Goal: Communication & Community: Participate in discussion

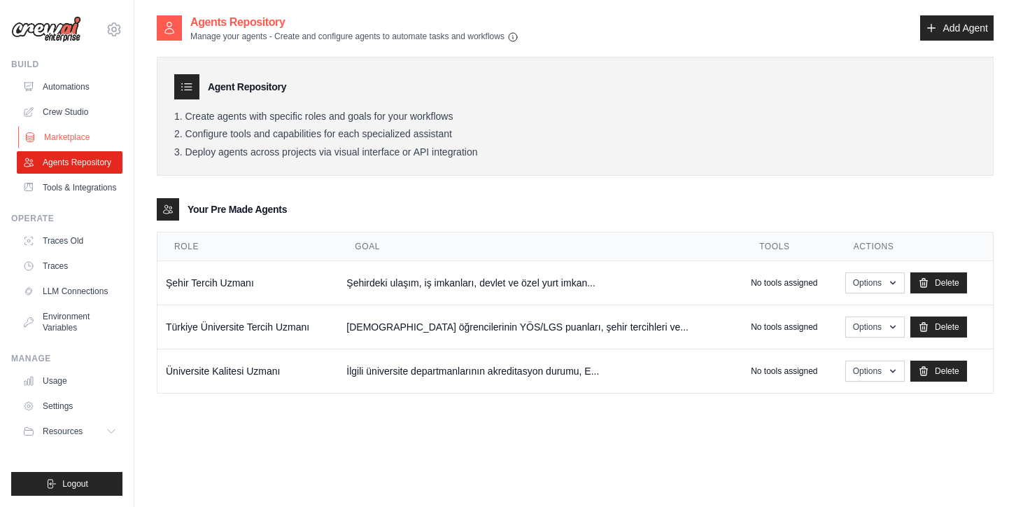
click at [65, 144] on link "Marketplace" at bounding box center [71, 137] width 106 height 22
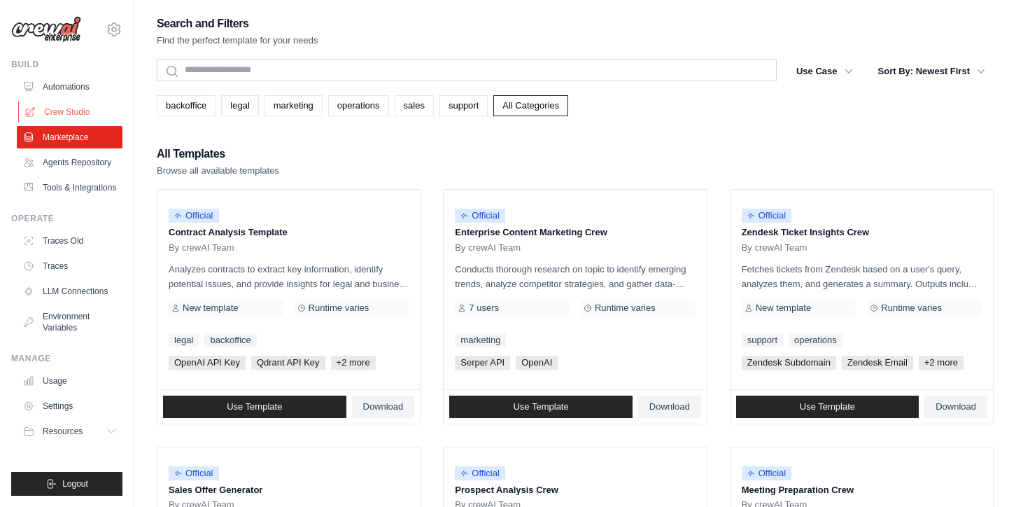
click at [54, 102] on link "Crew Studio" at bounding box center [71, 112] width 106 height 22
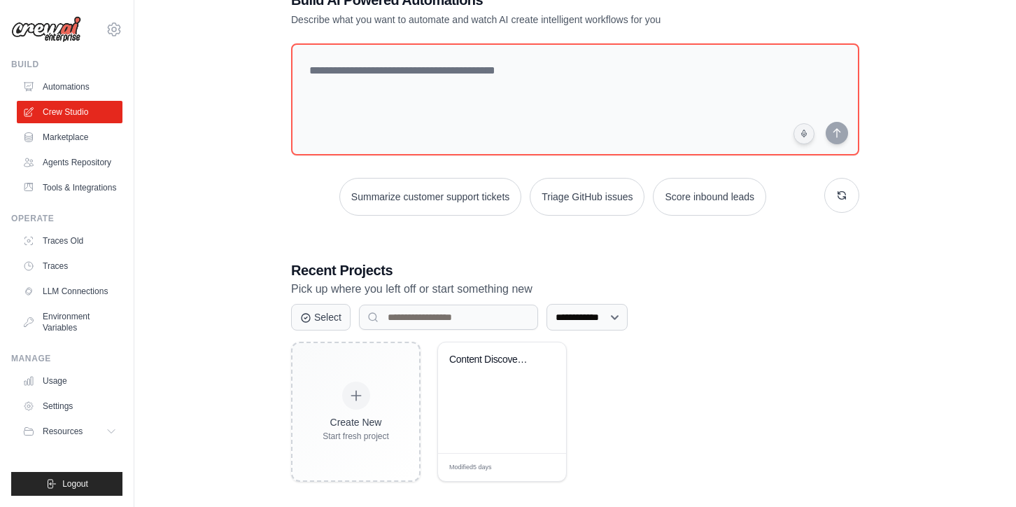
scroll to position [57, 0]
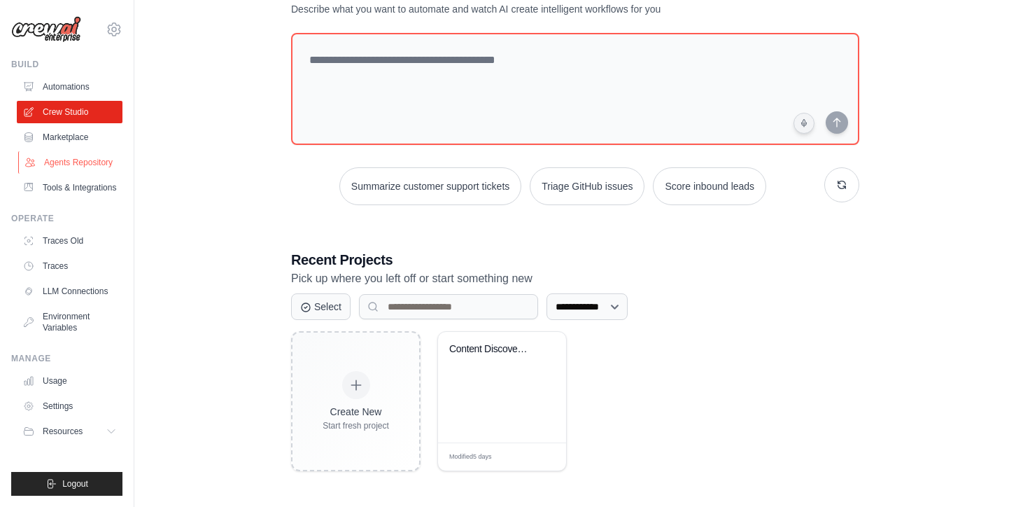
click at [55, 167] on link "Agents Repository" at bounding box center [71, 162] width 106 height 22
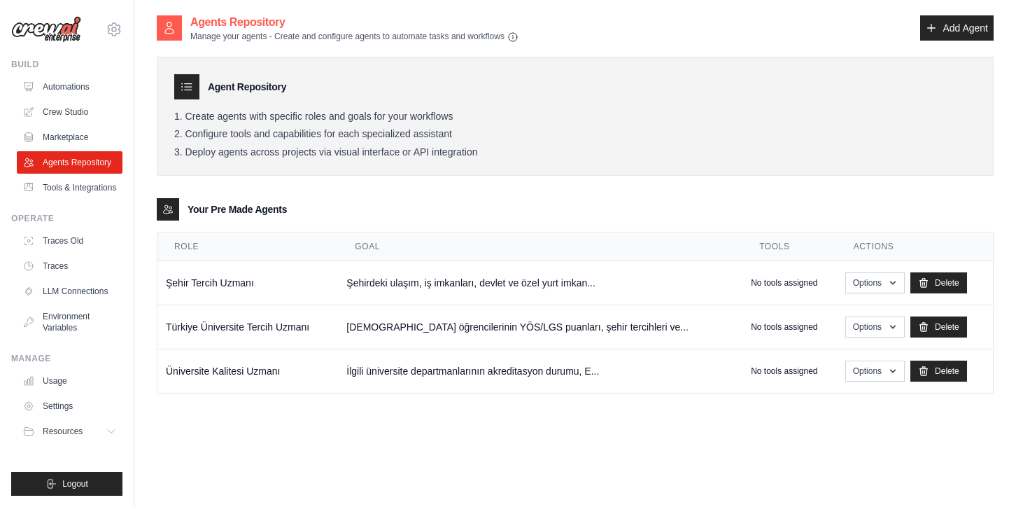
click at [41, 98] on ul "Automations Crew Studio Marketplace Agents Repository Tools & Integrations" at bounding box center [70, 137] width 106 height 123
click at [62, 83] on link "Automations" at bounding box center [71, 87] width 106 height 22
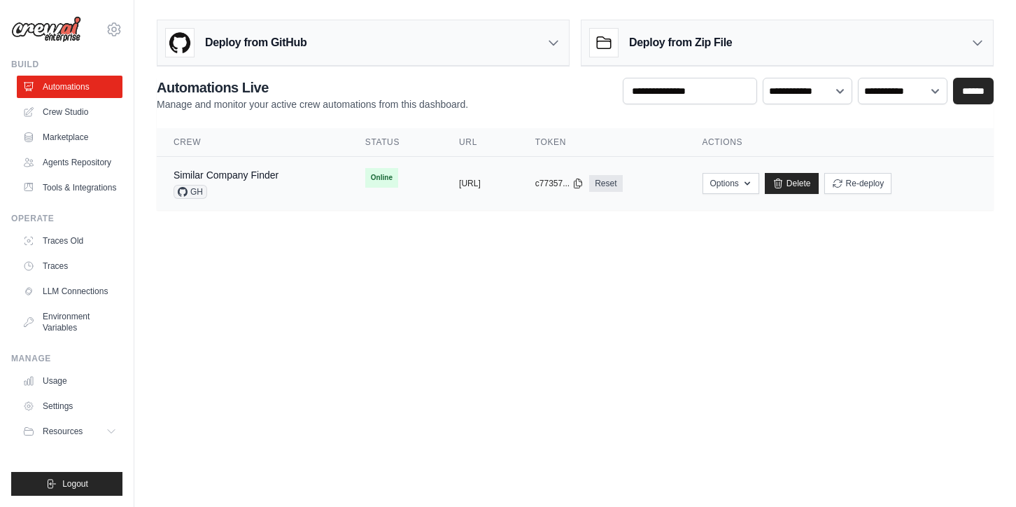
click at [501, 175] on td "copied https://similar-company-finder-f428" at bounding box center [480, 184] width 76 height 54
click at [759, 182] on button "Options" at bounding box center [731, 182] width 57 height 21
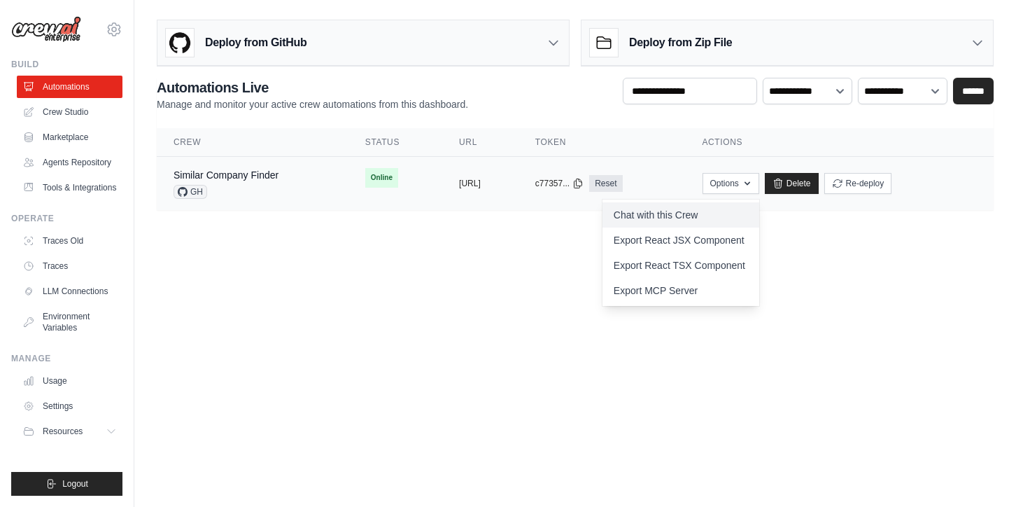
click at [724, 221] on link "Chat with this Crew" at bounding box center [681, 214] width 157 height 25
click at [567, 275] on body "hasann.ozdemirr58@gmail.com Settings Build Automations Resources Blog" at bounding box center [508, 253] width 1016 height 507
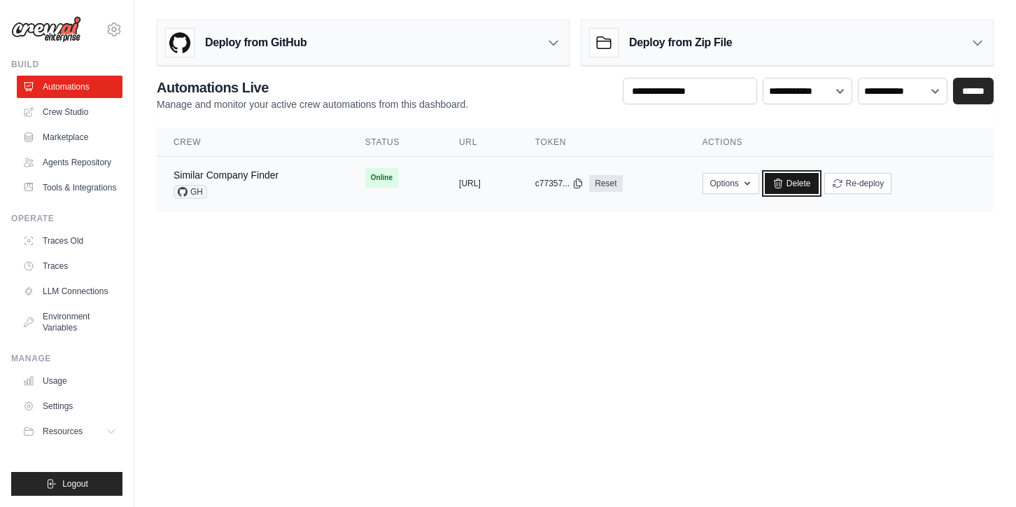
click at [819, 183] on link "Delete" at bounding box center [792, 183] width 54 height 21
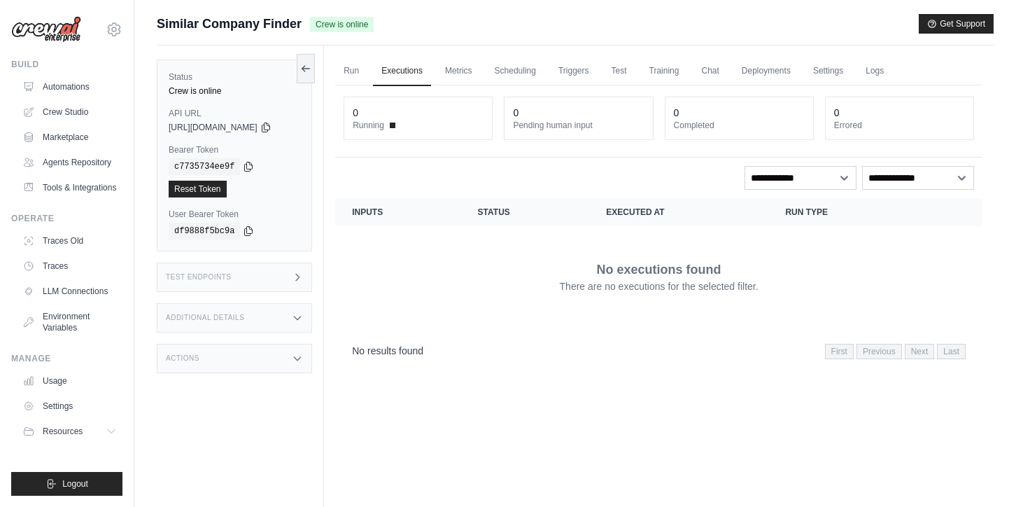
click at [206, 127] on span "https://similar-company-finder-f428064a-4466-495c-8-2c6c370f.crewai.com" at bounding box center [213, 127] width 89 height 11
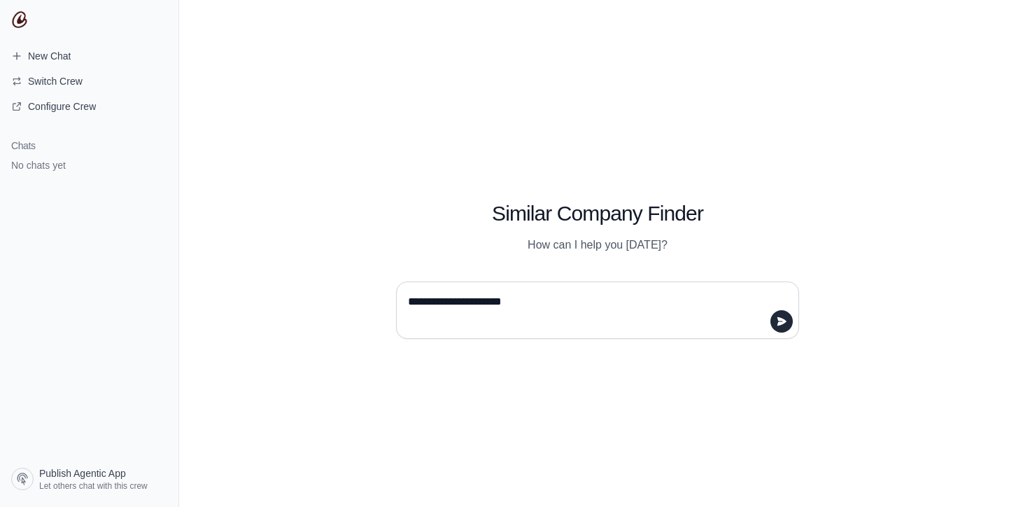
type textarea "**********"
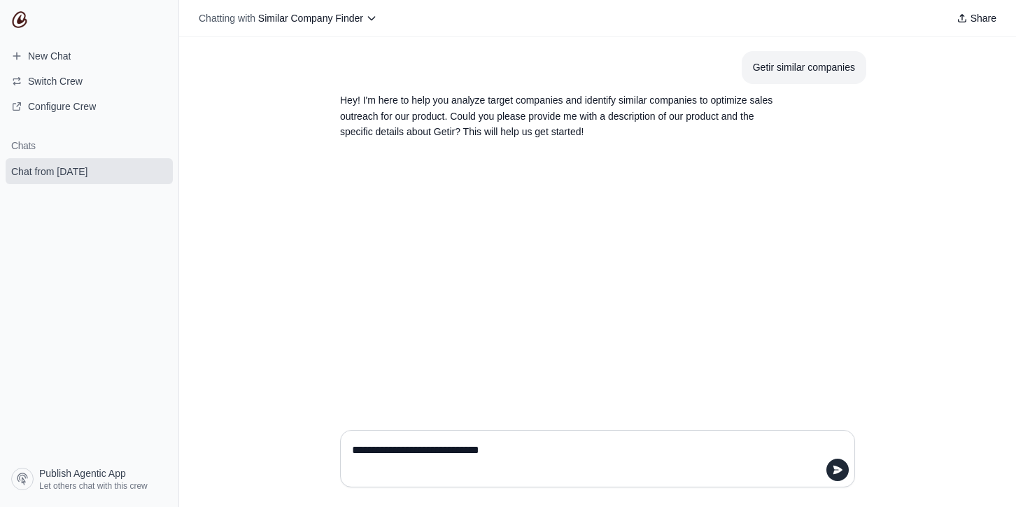
type textarea "**********"
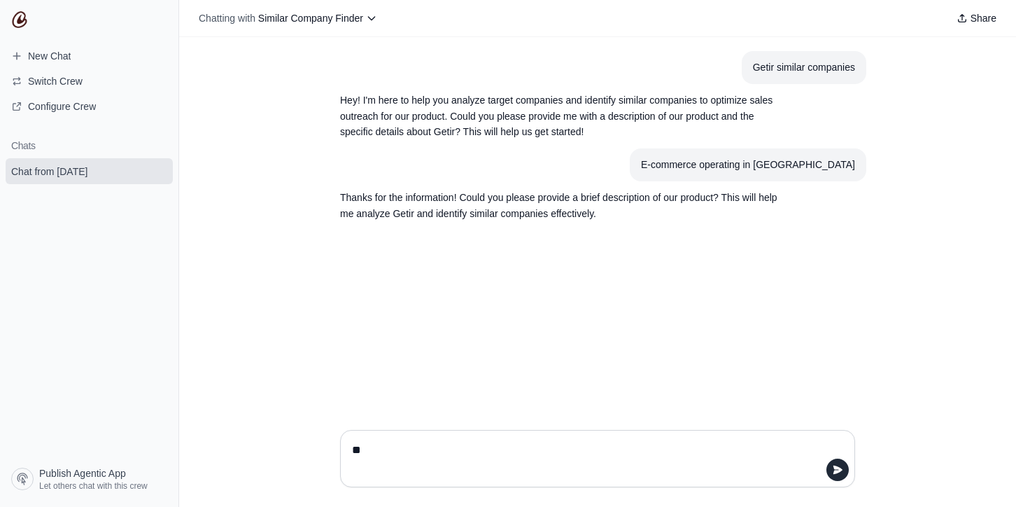
type textarea "***"
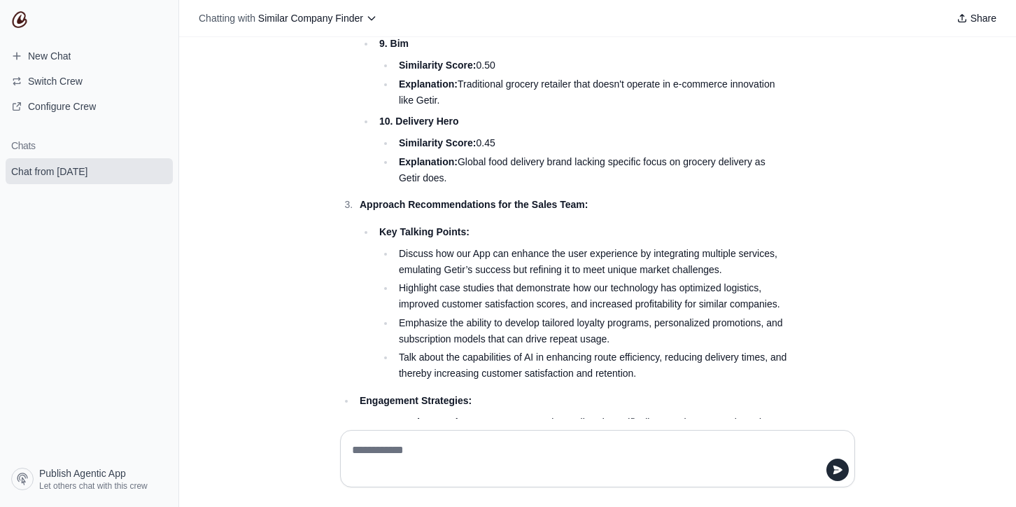
scroll to position [1934, 0]
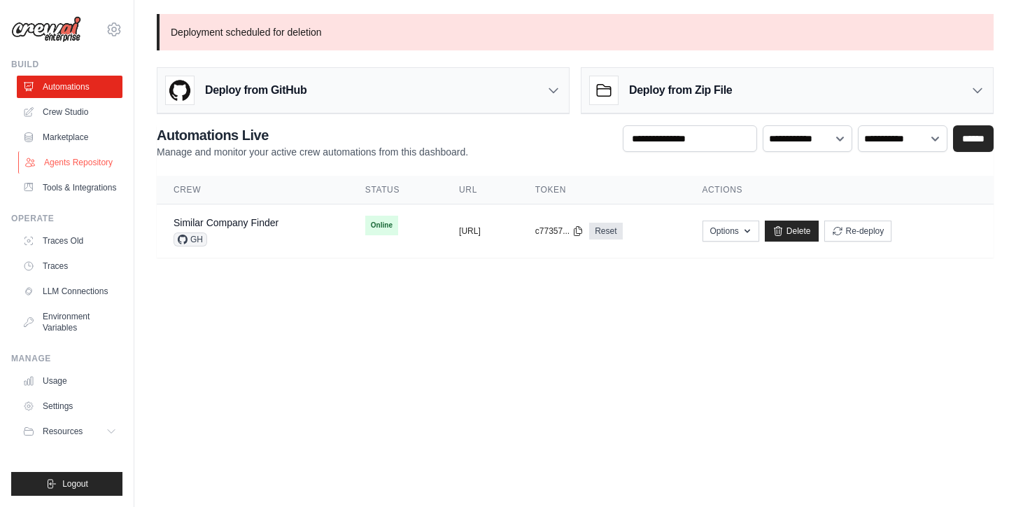
click at [50, 173] on link "Agents Repository" at bounding box center [71, 162] width 106 height 22
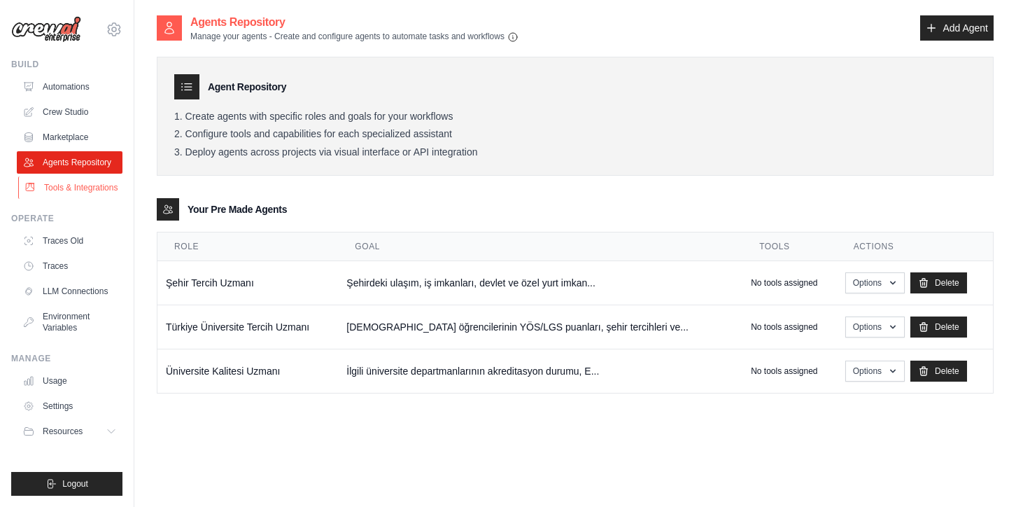
click at [106, 176] on link "Tools & Integrations" at bounding box center [71, 187] width 106 height 22
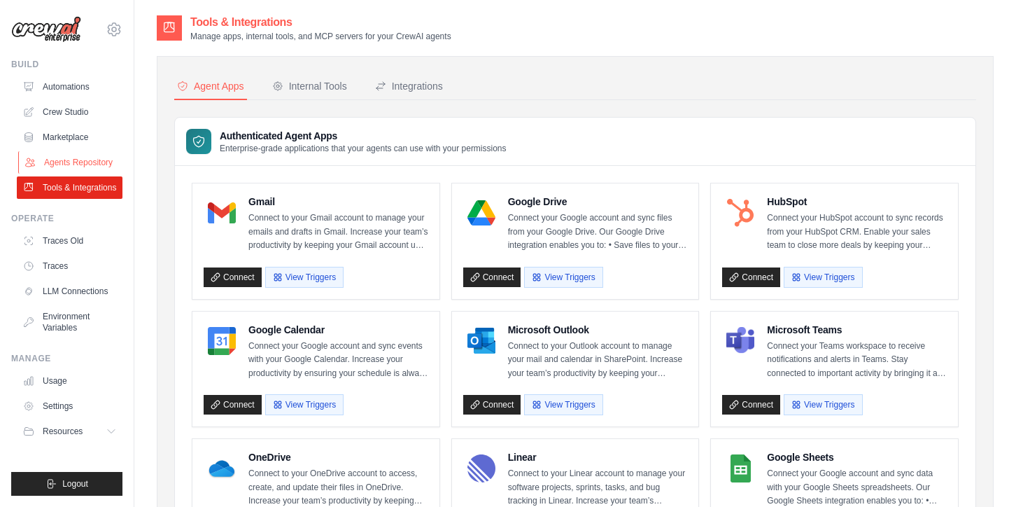
click at [99, 157] on link "Agents Repository" at bounding box center [71, 162] width 106 height 22
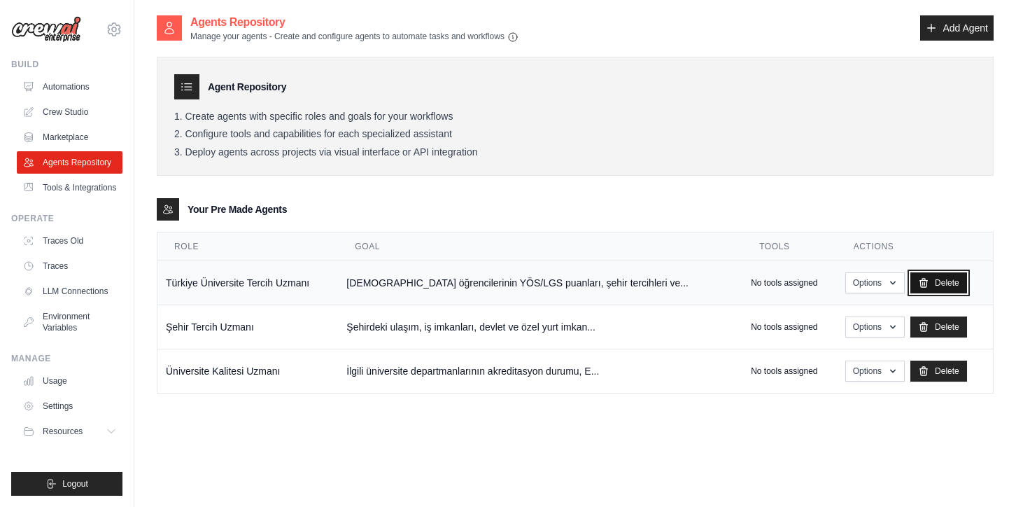
click at [919, 283] on link "Delete" at bounding box center [938, 282] width 57 height 21
click at [45, 268] on link "Traces" at bounding box center [71, 266] width 106 height 22
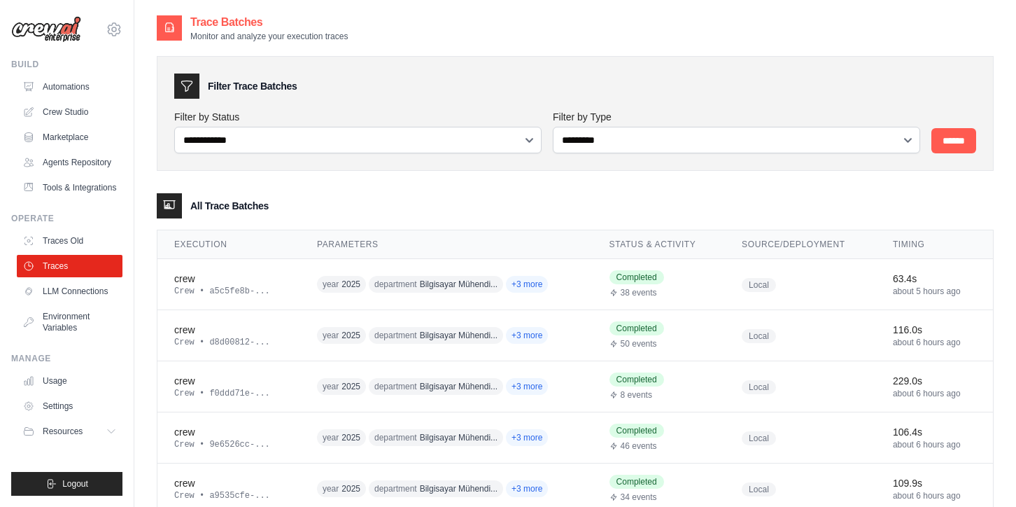
click at [199, 25] on h2 "Trace Batches" at bounding box center [268, 22] width 157 height 17
